Goal: Task Accomplishment & Management: Manage account settings

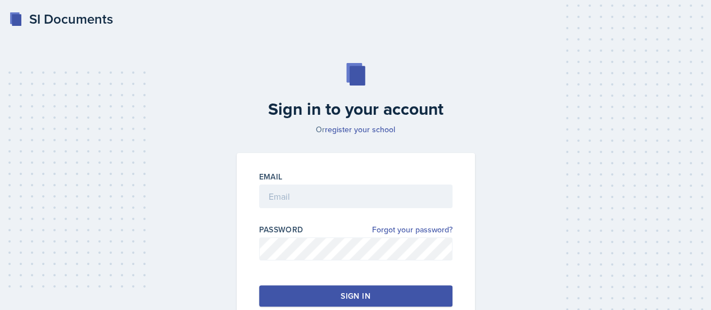
scroll to position [16, 0]
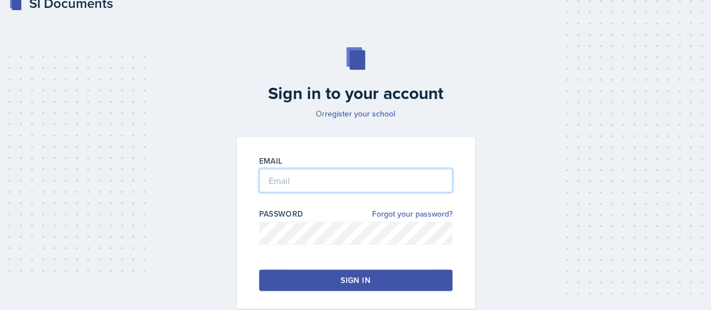
type input "[PERSON_NAME][EMAIL_ADDRESS][PERSON_NAME][DOMAIN_NAME]"
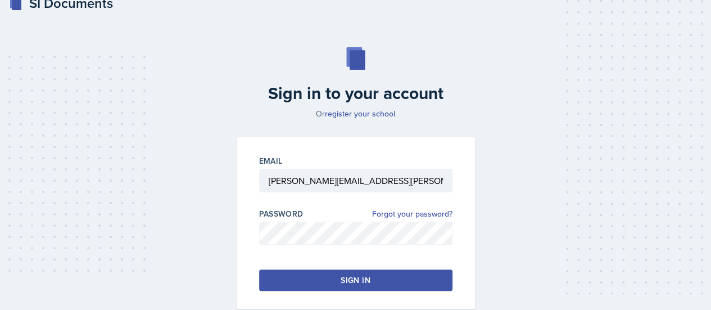
click at [334, 271] on button "Sign in" at bounding box center [355, 279] width 193 height 21
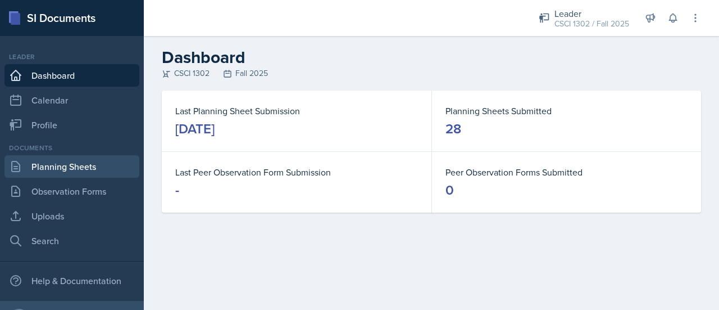
click at [78, 164] on link "Planning Sheets" at bounding box center [71, 166] width 135 height 22
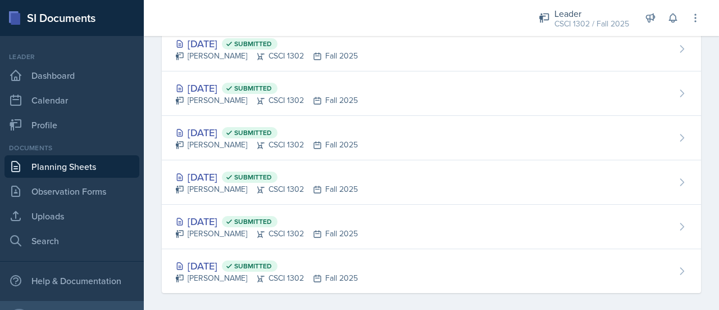
scroll to position [1069, 0]
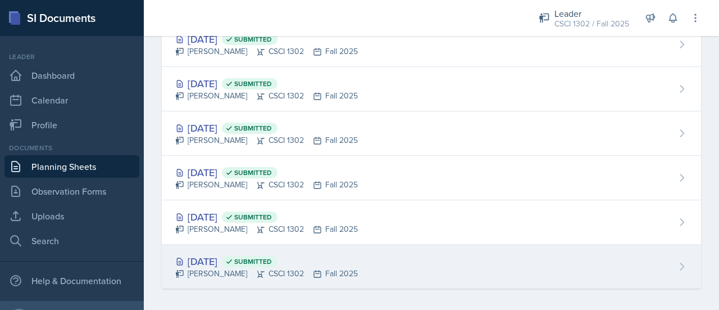
click at [430, 265] on div "[DATE] Submitted [PERSON_NAME] CSCI 1302 Fall 2025" at bounding box center [432, 267] width 540 height 44
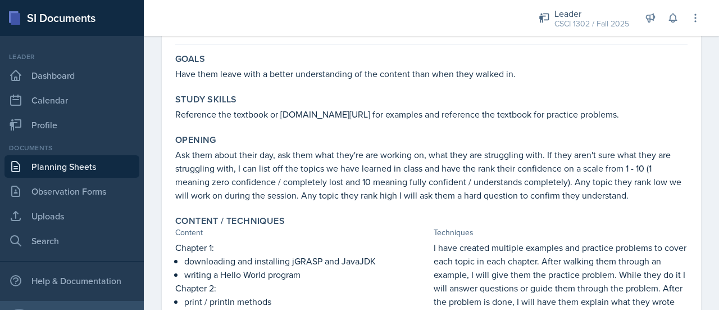
scroll to position [46, 0]
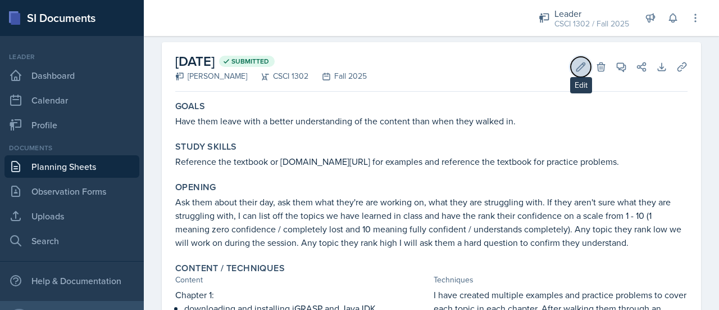
click at [571, 73] on button "Edit" at bounding box center [581, 67] width 20 height 20
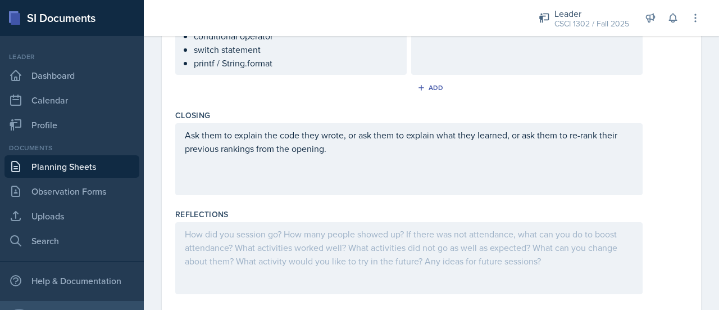
scroll to position [745, 0]
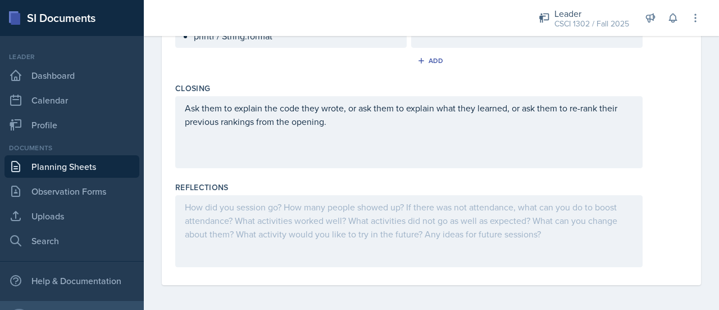
click at [373, 232] on div at bounding box center [409, 231] width 468 height 72
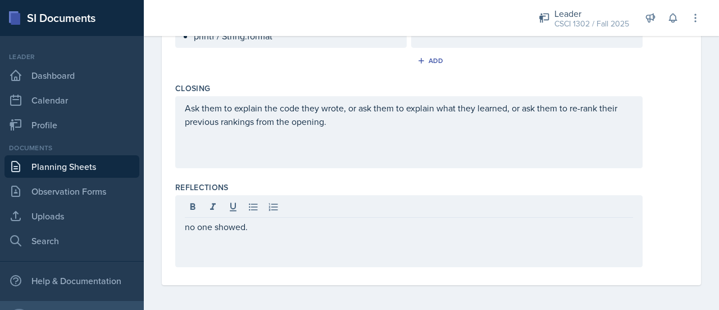
click at [373, 232] on div "no one showed." at bounding box center [409, 231] width 468 height 72
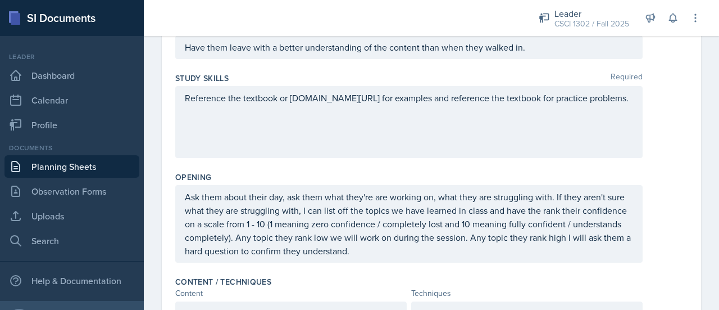
scroll to position [0, 0]
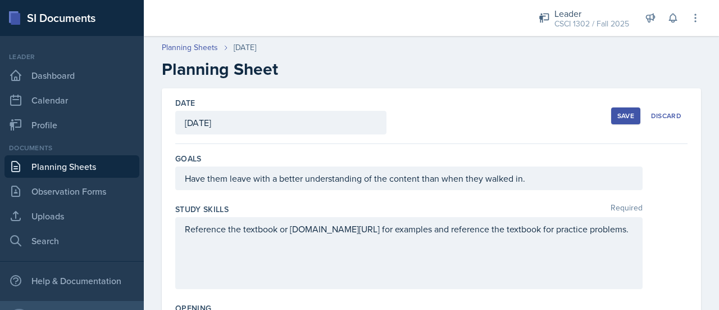
click at [619, 115] on div "Save" at bounding box center [626, 115] width 17 height 9
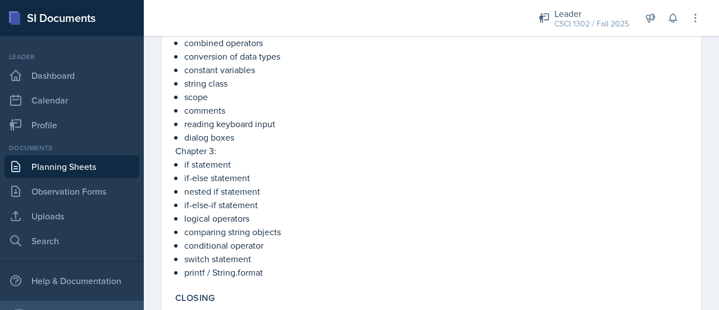
scroll to position [396, 0]
